Goal: Navigation & Orientation: Go to known website

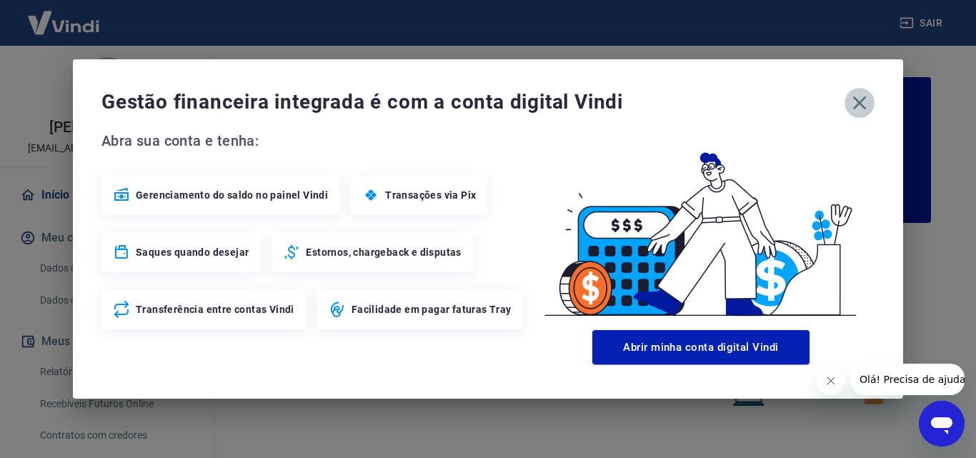
click at [865, 105] on icon "button" at bounding box center [859, 102] width 23 height 23
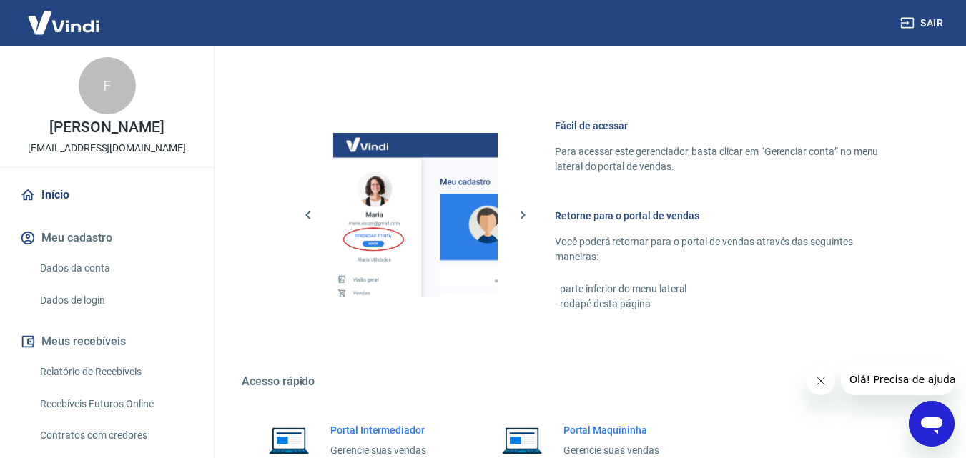
scroll to position [863, 0]
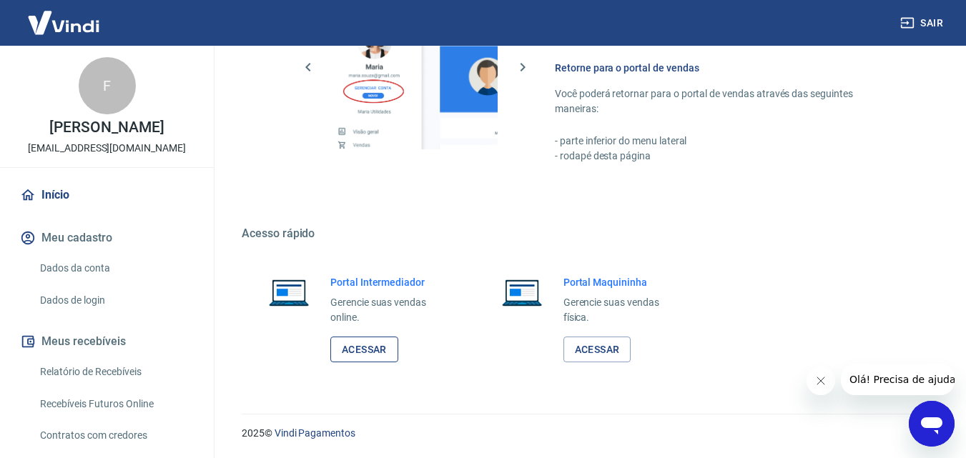
click at [347, 353] on link "Acessar" at bounding box center [364, 350] width 68 height 26
